Goal: Transaction & Acquisition: Book appointment/travel/reservation

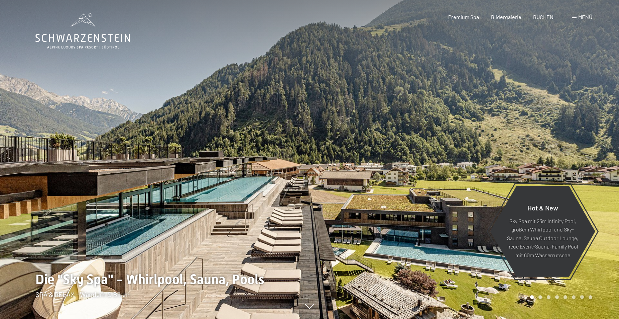
click at [583, 18] on span "Menü" at bounding box center [585, 17] width 14 height 6
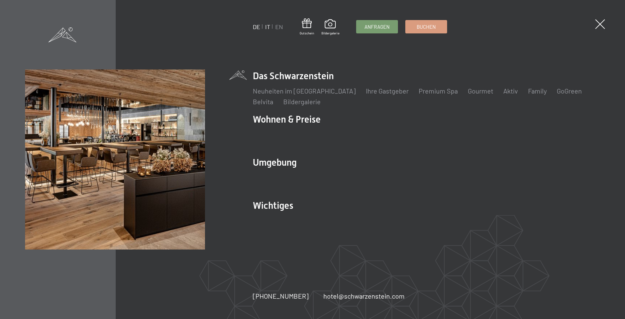
click at [266, 27] on link "IT" at bounding box center [267, 26] width 5 height 7
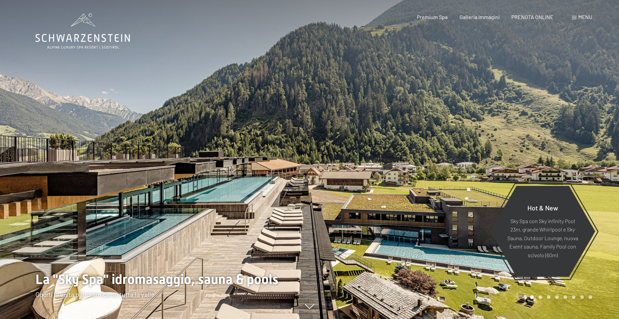
click at [544, 18] on span "PRENOTA ONLINE" at bounding box center [532, 17] width 42 height 6
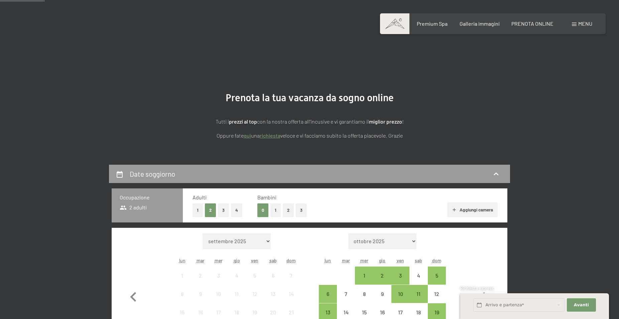
scroll to position [68, 0]
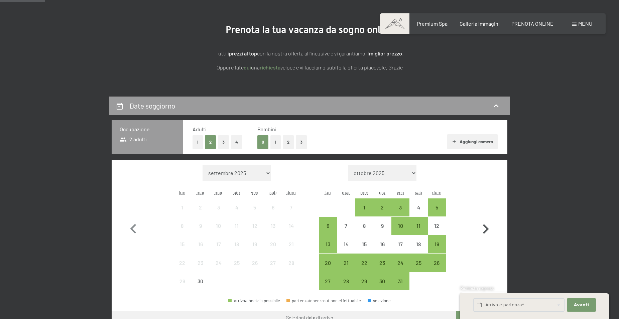
click at [486, 229] on icon "button" at bounding box center [485, 229] width 19 height 19
select select "2025-10-01"
select select "2025-11-01"
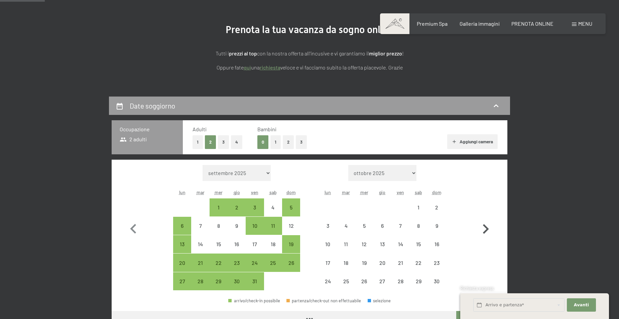
select select "2025-10-01"
select select "2025-11-01"
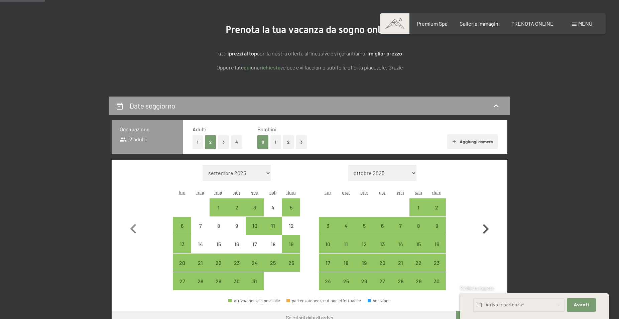
click at [486, 229] on icon "button" at bounding box center [485, 229] width 19 height 19
select select "2025-11-01"
select select "2025-12-01"
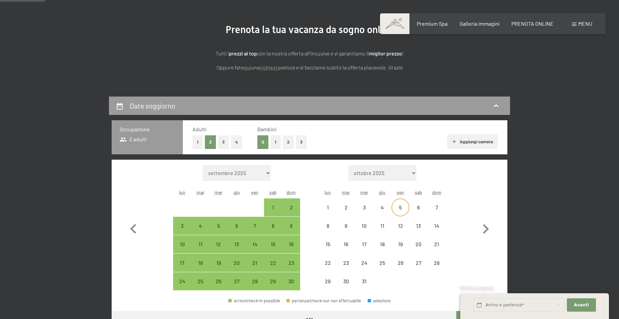
select select "2025-11-01"
select select "2025-12-01"
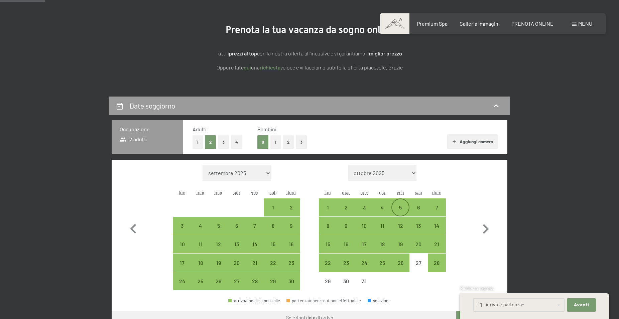
click at [399, 208] on div "5" at bounding box center [400, 213] width 17 height 17
select select "2025-11-01"
select select "2025-12-01"
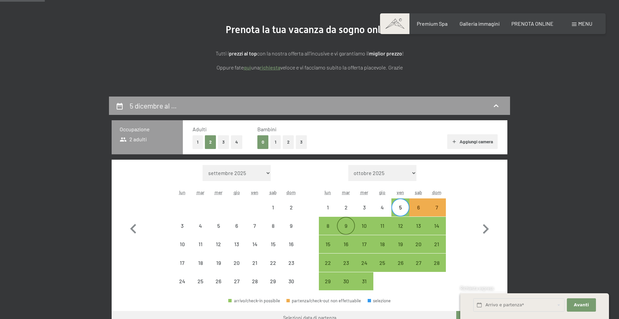
click at [344, 225] on div "9" at bounding box center [346, 231] width 17 height 17
select select "2025-11-01"
select select "2025-12-01"
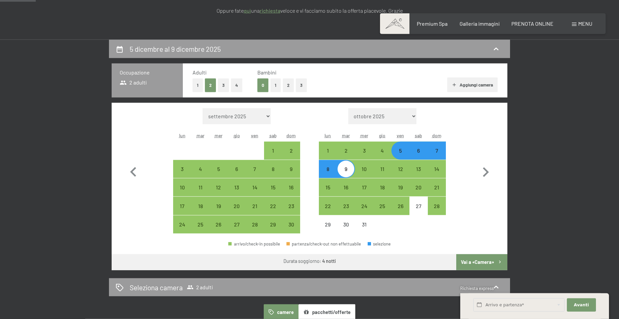
scroll to position [136, 0]
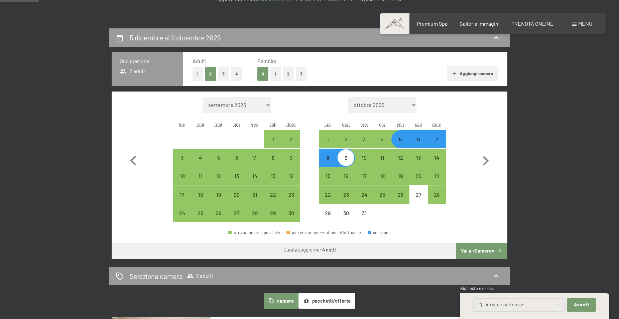
click at [276, 72] on button "1" at bounding box center [275, 74] width 10 height 14
select select "2025-11-01"
select select "2025-12-01"
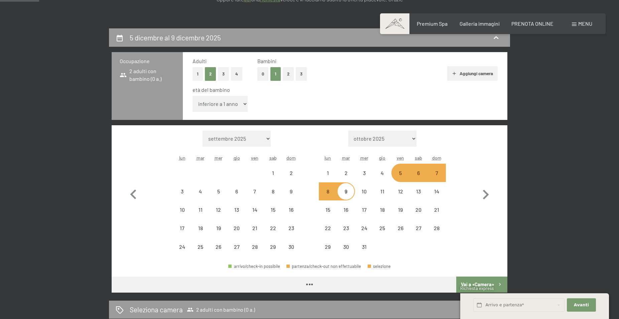
select select "2025-11-01"
select select "2025-12-01"
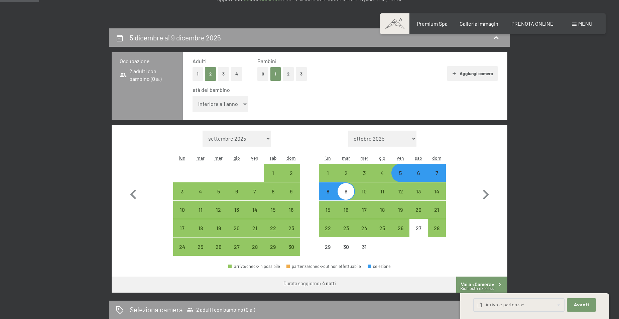
select select "13"
click option "13 anni" at bounding box center [0, 0] width 0 height 0
select select "2025-11-01"
select select "2025-12-01"
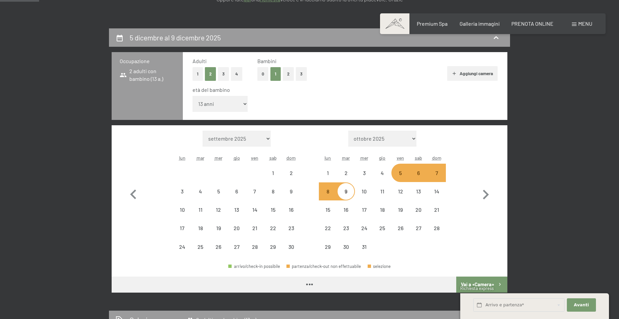
select select "2025-11-01"
select select "2025-12-01"
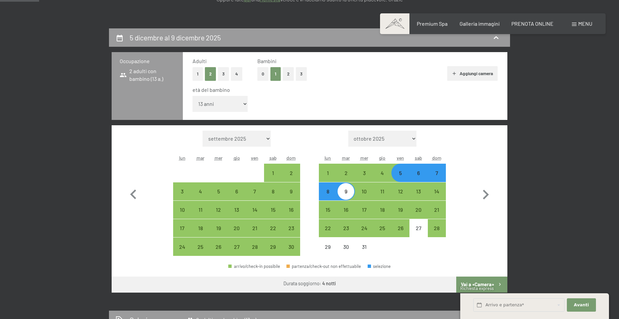
click at [479, 286] on span "Richiesta express" at bounding box center [476, 288] width 33 height 5
click at [585, 303] on span "Avanti" at bounding box center [581, 305] width 15 height 6
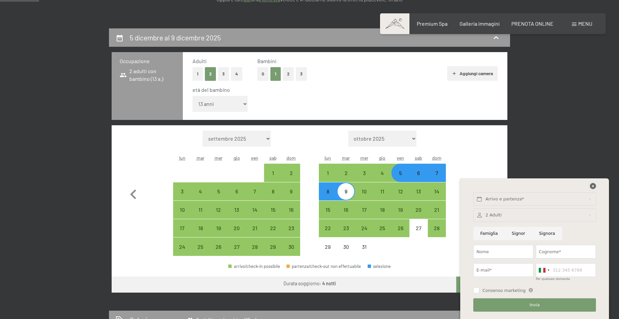
click at [592, 187] on icon at bounding box center [593, 186] width 6 height 6
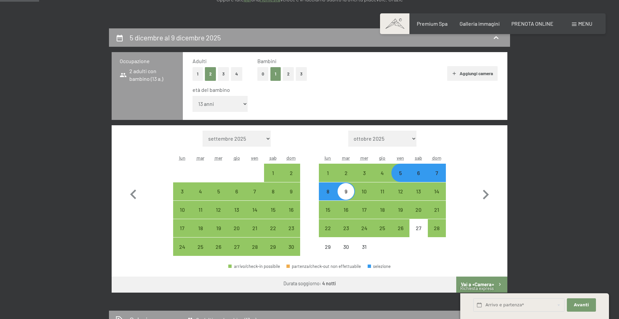
click at [477, 284] on button "Vai a «Camera»" at bounding box center [481, 285] width 51 height 16
select select "2025-11-01"
select select "2025-12-01"
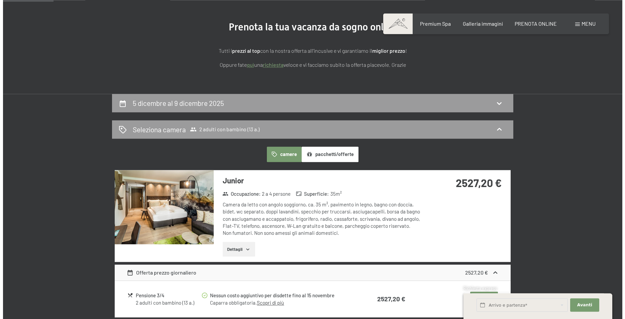
scroll to position [63, 0]
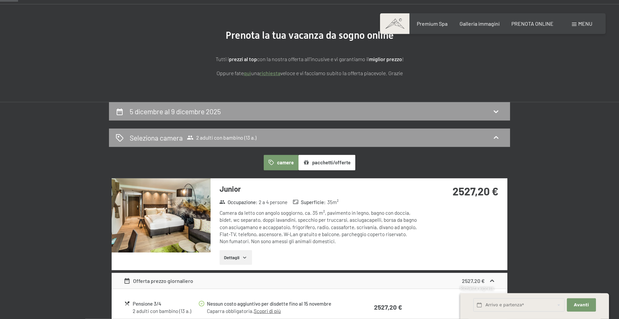
click at [579, 22] on span "Menu" at bounding box center [585, 23] width 14 height 6
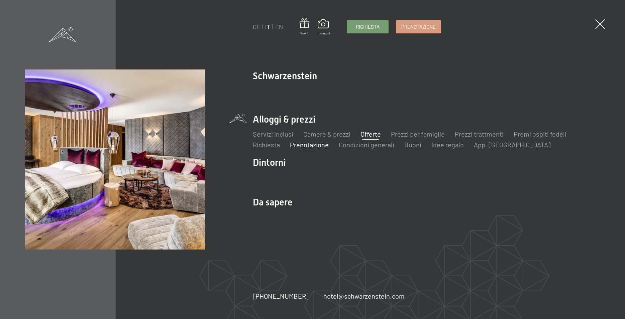
click at [373, 135] on link "Offerte" at bounding box center [370, 134] width 20 height 8
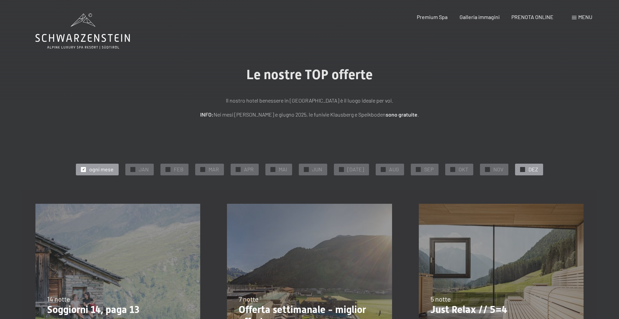
click at [530, 170] on span "DEZ" at bounding box center [533, 169] width 10 height 7
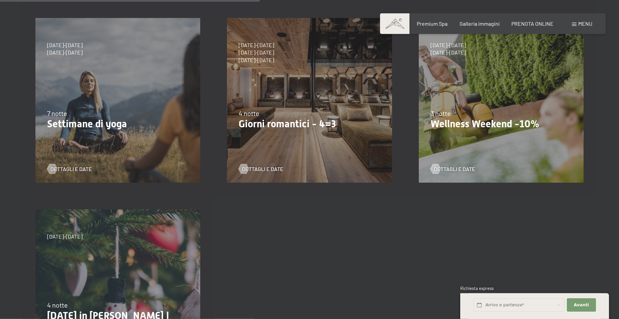
scroll to position [375, 0]
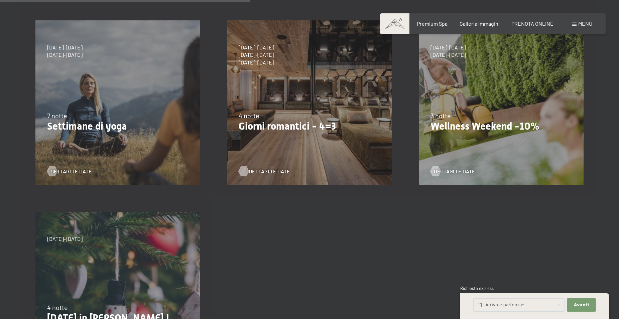
click at [278, 170] on span "Dettagli e Date" at bounding box center [269, 171] width 41 height 7
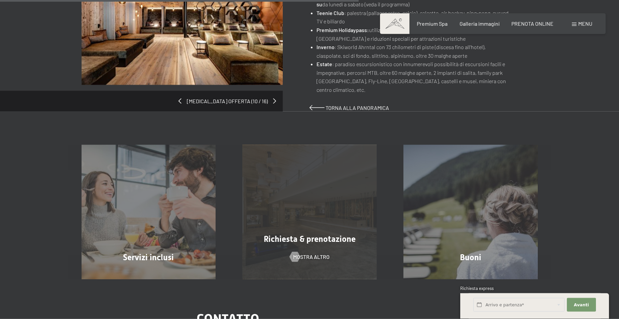
scroll to position [545, 0]
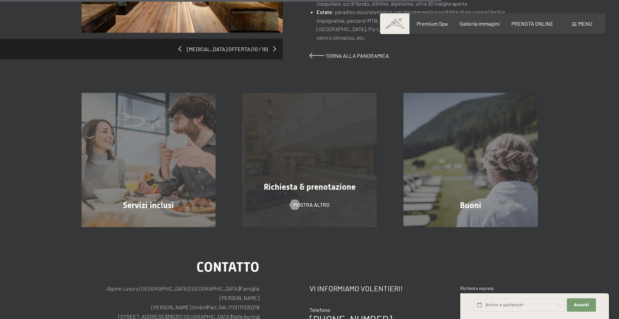
click at [318, 191] on span "Richiesta & prenotazione" at bounding box center [310, 187] width 92 height 10
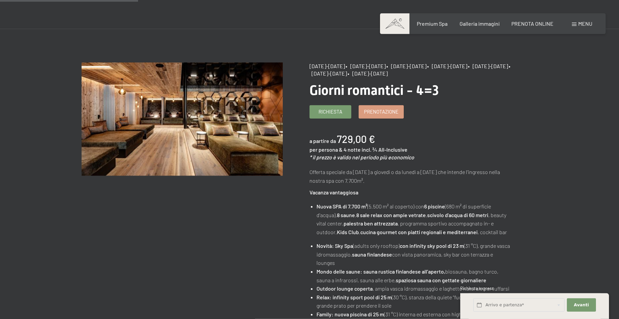
scroll to position [0, 0]
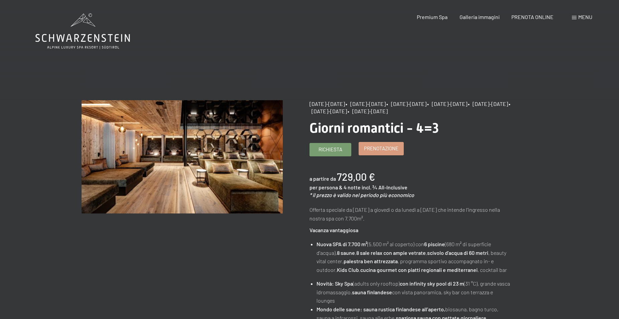
click at [383, 152] on span "Prenotazione" at bounding box center [381, 148] width 34 height 7
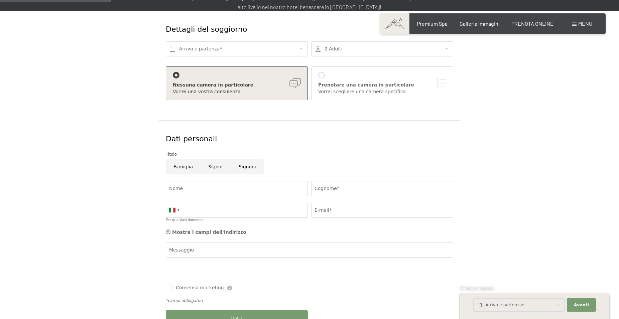
scroll to position [102, 0]
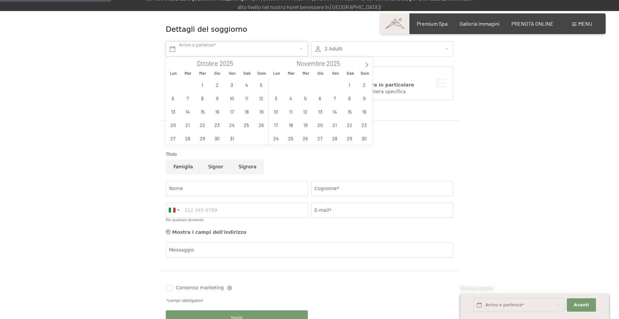
click at [246, 49] on input "text" at bounding box center [237, 48] width 142 height 15
click at [367, 65] on icon at bounding box center [366, 65] width 5 height 5
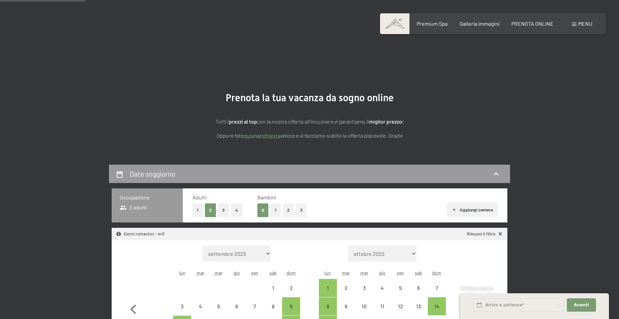
select select "[DATE]"
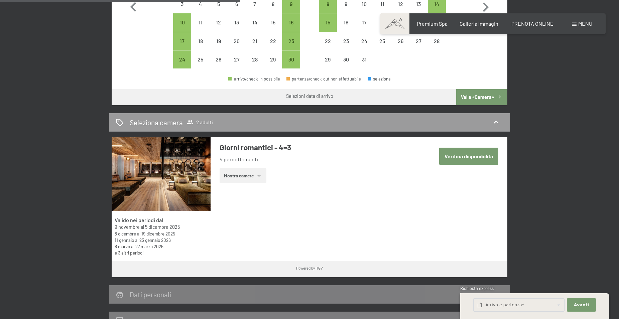
scroll to position [307, 0]
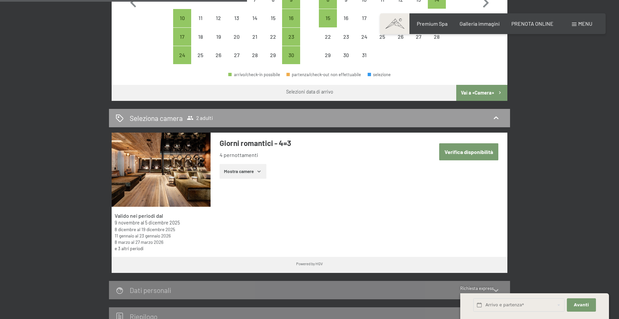
click at [125, 249] on link "e 3 altri periodi" at bounding box center [129, 249] width 29 height 6
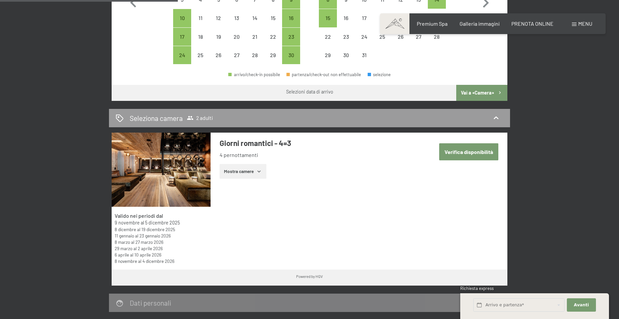
scroll to position [170, 0]
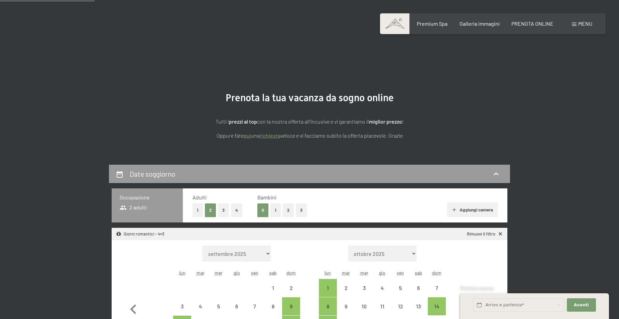
select select "2025-11-01"
select select "2025-12-01"
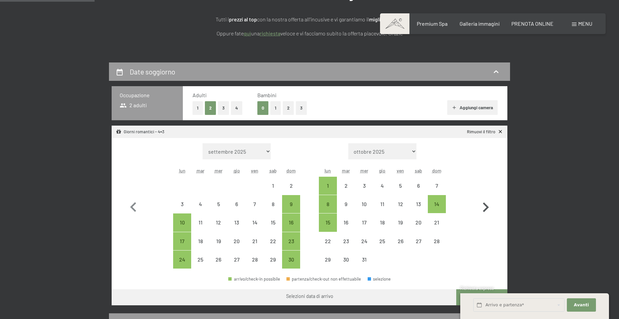
click at [486, 208] on icon "button" at bounding box center [485, 207] width 19 height 19
select select "2025-12-01"
select select "2026-01-01"
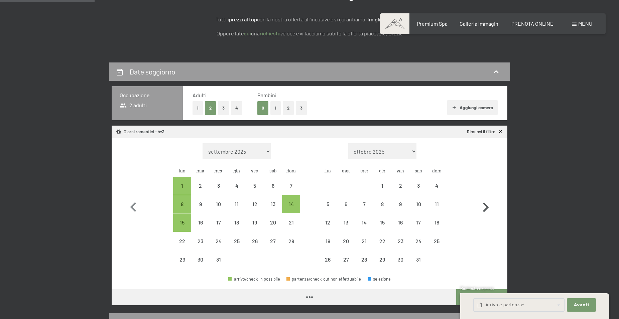
select select "2025-12-01"
select select "2026-01-01"
click at [486, 208] on icon "button" at bounding box center [485, 207] width 19 height 19
select select "2026-01-01"
select select "2026-02-01"
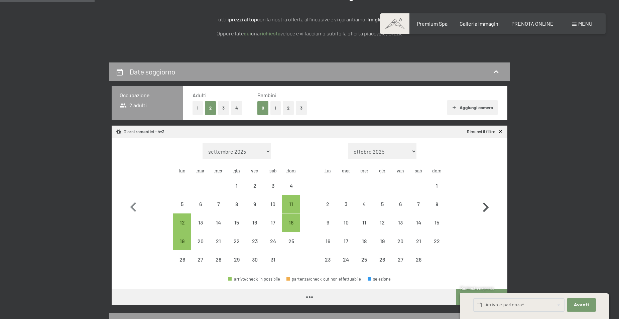
select select "2026-01-01"
select select "2026-02-01"
click at [486, 208] on icon "button" at bounding box center [485, 207] width 19 height 19
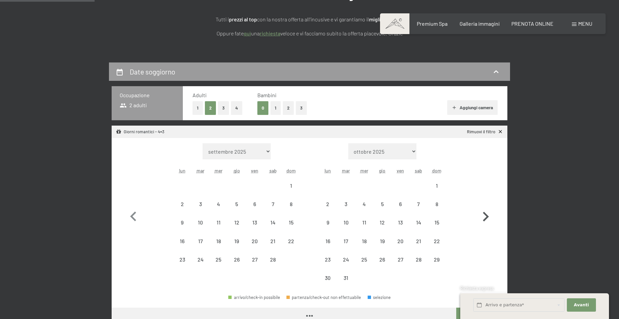
click at [486, 208] on icon "button" at bounding box center [485, 216] width 19 height 19
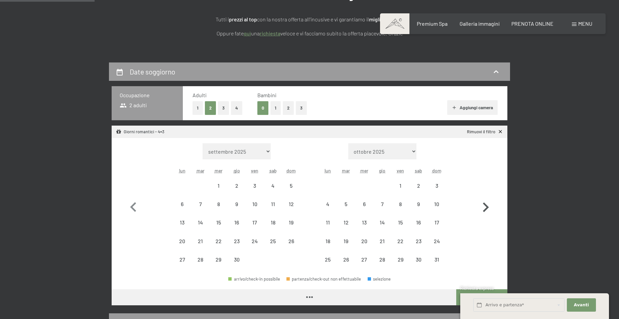
click at [486, 208] on icon "button" at bounding box center [485, 207] width 19 height 19
select select "2026-06-01"
select select "2026-07-01"
select select "2026-06-01"
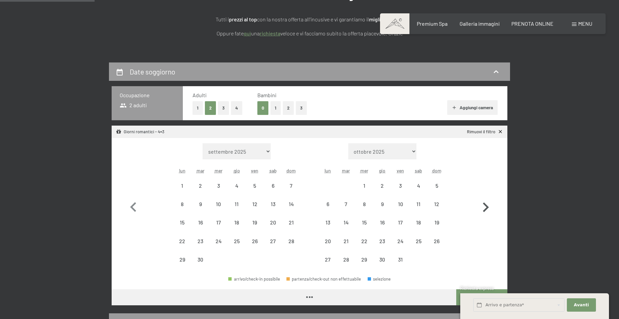
select select "2026-07-01"
click at [486, 208] on icon "button" at bounding box center [485, 207] width 19 height 19
select select "2026-07-01"
select select "2026-08-01"
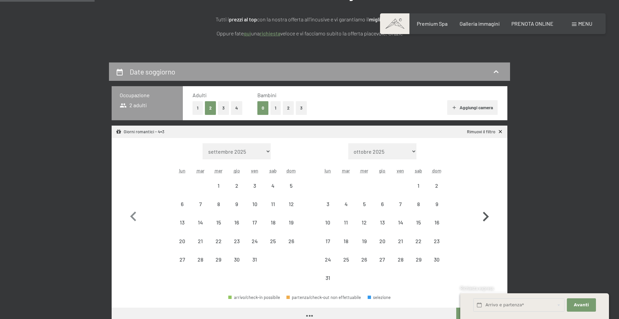
click at [486, 208] on icon "button" at bounding box center [485, 216] width 19 height 19
select select "2026-09-01"
select select "2026-10-01"
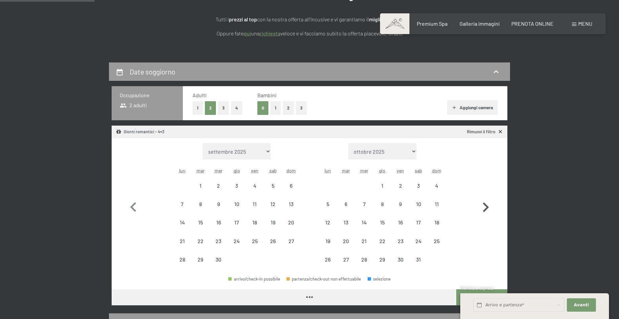
select select "2026-09-01"
select select "2026-10-01"
click at [486, 208] on icon "button" at bounding box center [485, 207] width 19 height 19
select select "2026-10-01"
select select "2026-11-01"
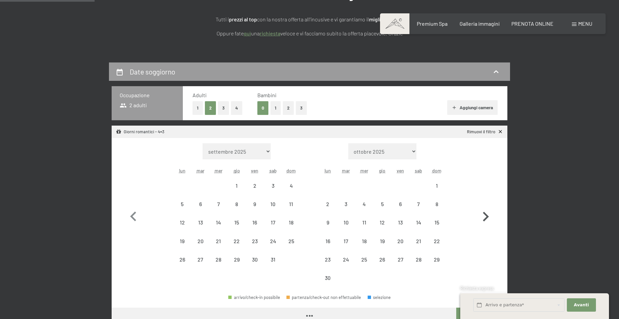
select select "2026-10-01"
select select "2026-11-01"
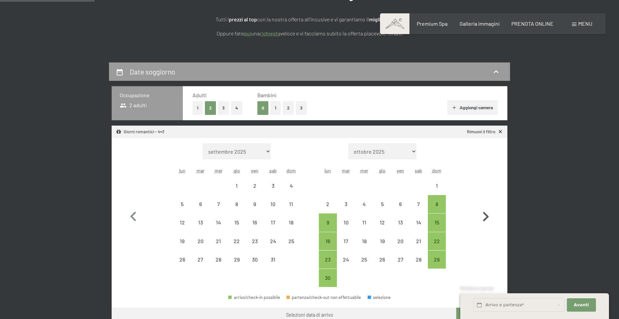
click at [486, 208] on icon "button" at bounding box center [485, 216] width 19 height 19
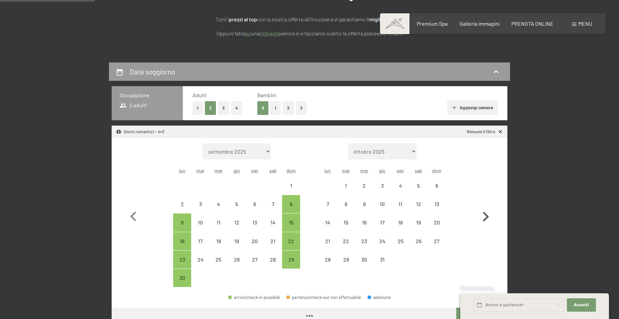
select select "2026-11-01"
select select "2026-12-01"
click at [486, 208] on icon "button" at bounding box center [485, 216] width 19 height 19
select select "2026-12-01"
select select "2027-01-01"
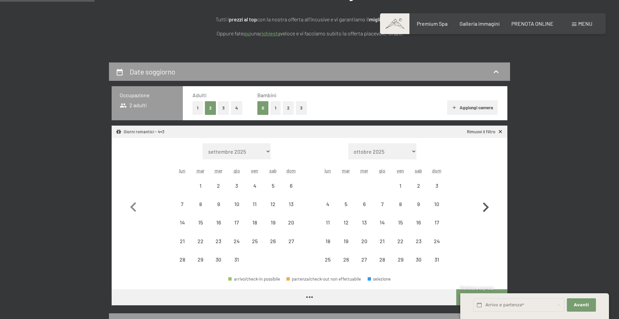
select select "2026-12-01"
select select "2027-01-01"
click at [136, 206] on icon "button" at bounding box center [133, 207] width 19 height 19
select select "2026-11-01"
select select "2026-12-01"
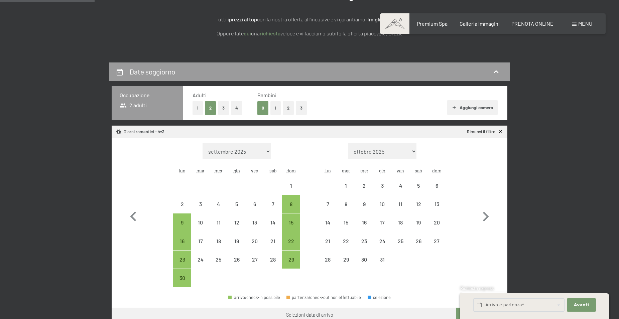
click at [492, 132] on link "Rimuovi il filtro" at bounding box center [485, 132] width 36 height 6
select select "2026-11-01"
select select "2026-12-01"
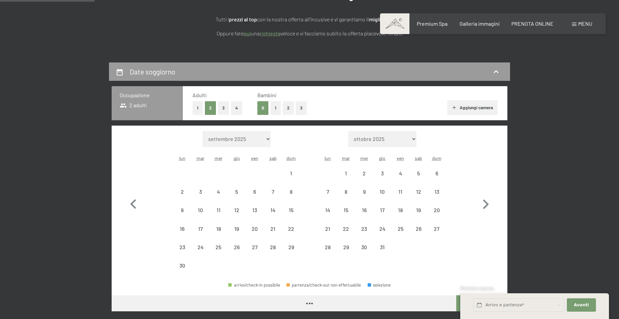
select select "2026-11-01"
select select "2026-12-01"
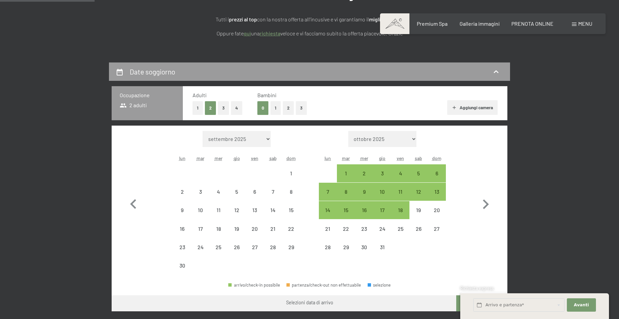
select select "2026-11-01"
select select "2026-12-01"
